Goal: Find specific page/section: Find specific page/section

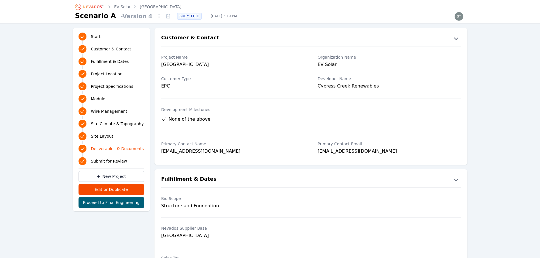
scroll to position [1161, 0]
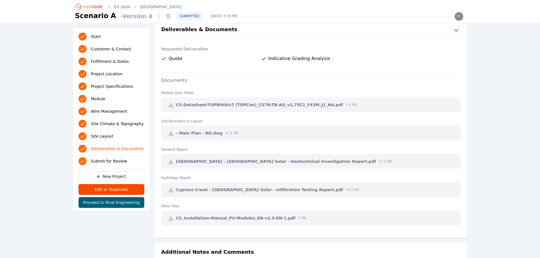
click at [89, 7] on icon "Breadcrumb" at bounding box center [89, 6] width 31 height 9
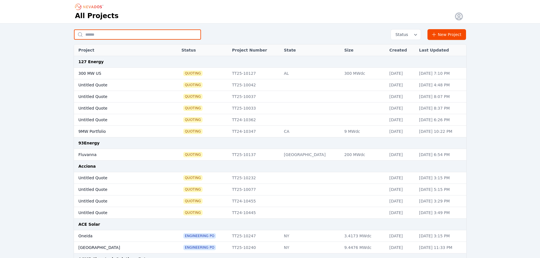
click at [145, 35] on input "text" at bounding box center [137, 34] width 127 height 10
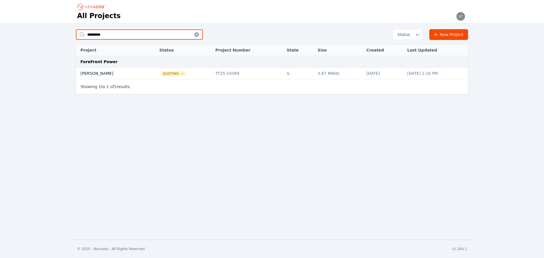
type input "*********"
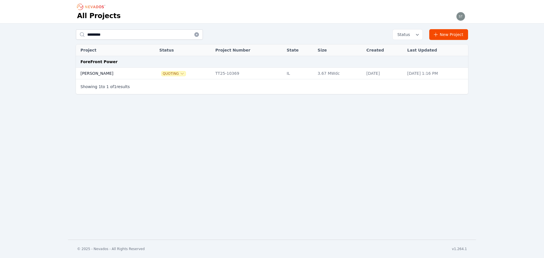
click at [146, 77] on td at bounding box center [151, 74] width 10 height 12
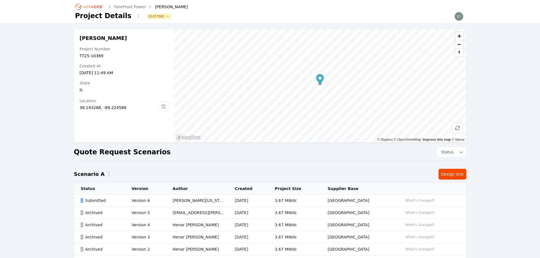
click at [160, 199] on td "Version 6" at bounding box center [145, 201] width 41 height 12
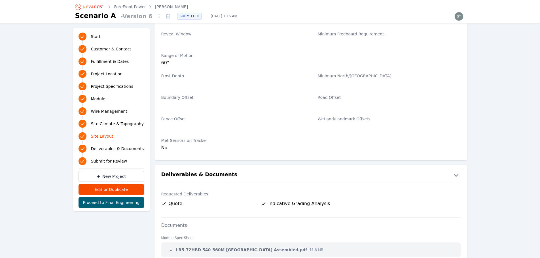
scroll to position [1105, 0]
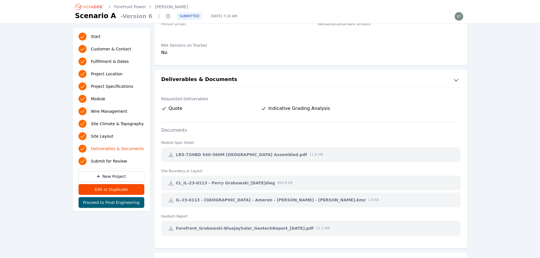
drag, startPoint x: 482, startPoint y: 32, endPoint x: 480, endPoint y: 58, distance: 25.8
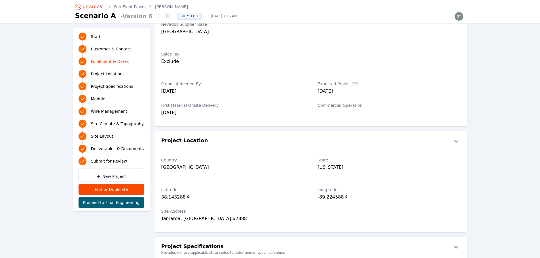
scroll to position [198, 0]
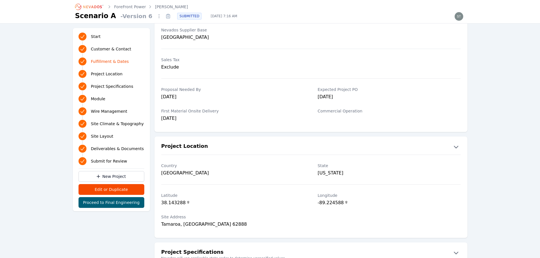
click at [97, 8] on icon "Breadcrumb" at bounding box center [92, 6] width 19 height 3
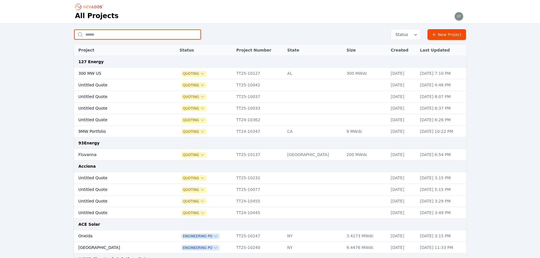
click at [128, 33] on input "text" at bounding box center [137, 34] width 127 height 10
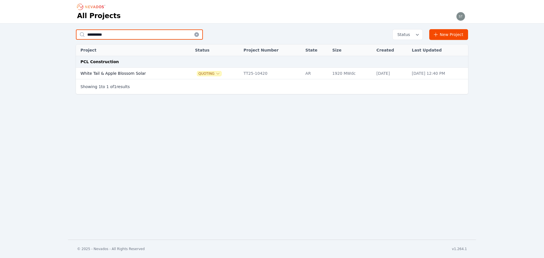
type input "**********"
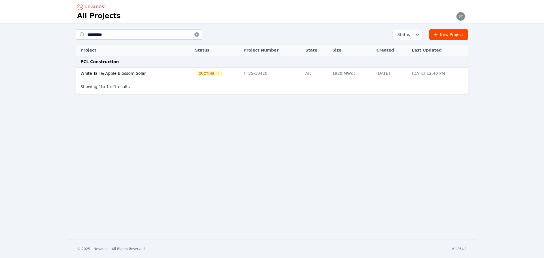
click at [99, 74] on td "White Tail & Apple Blossom Solar" at bounding box center [130, 74] width 108 height 12
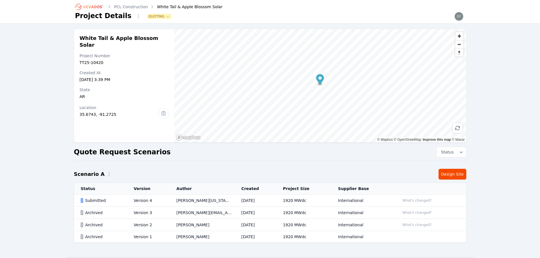
click at [192, 199] on td "[PERSON_NAME][US_STATE]" at bounding box center [201, 201] width 65 height 12
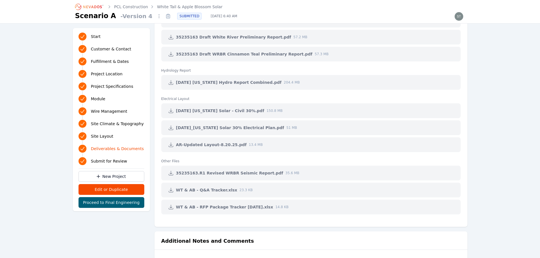
scroll to position [1303, 0]
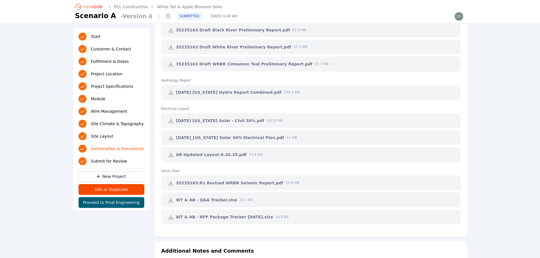
click at [171, 180] on icon at bounding box center [171, 183] width 6 height 6
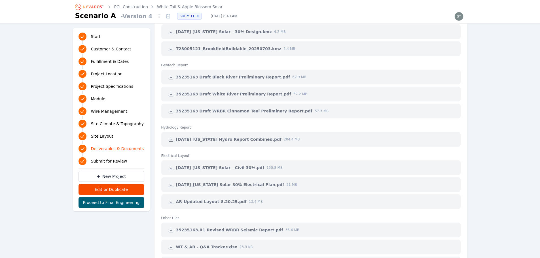
scroll to position [1246, 0]
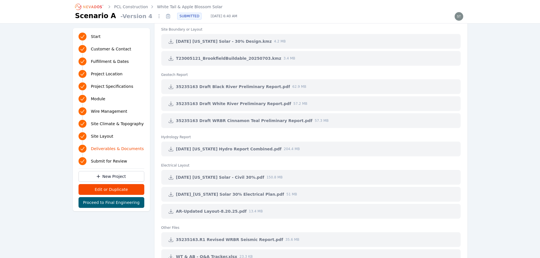
click at [170, 88] on icon at bounding box center [171, 87] width 6 height 6
click at [205, 121] on span "35235163 Draft WRBR Cinnamon Teal Preliminary Report.pdf" at bounding box center [244, 121] width 137 height 6
